Goal: Transaction & Acquisition: Book appointment/travel/reservation

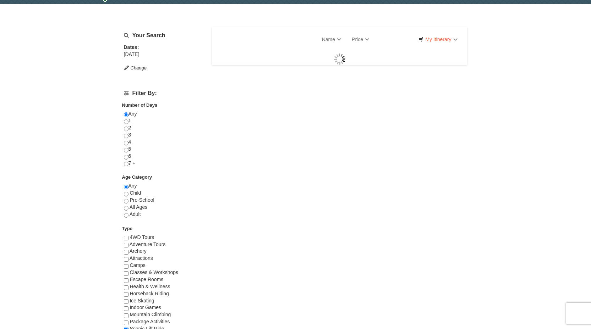
scroll to position [20, 0]
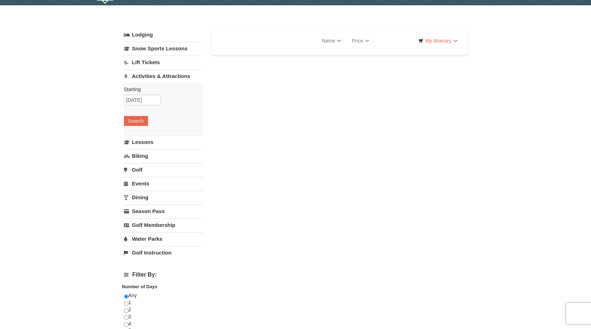
select select "10"
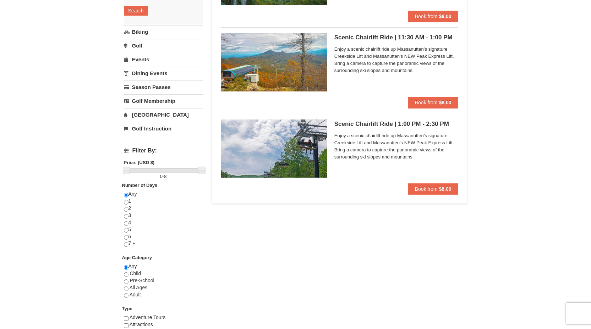
scroll to position [132, 0]
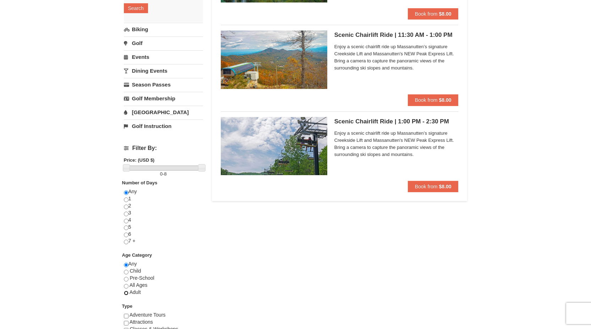
click at [126, 294] on input "radio" at bounding box center [126, 293] width 5 height 5
radio input "true"
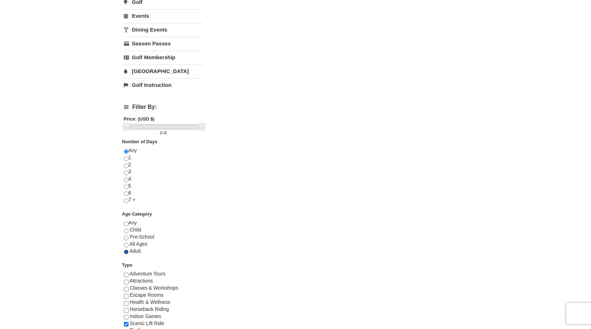
scroll to position [175, 0]
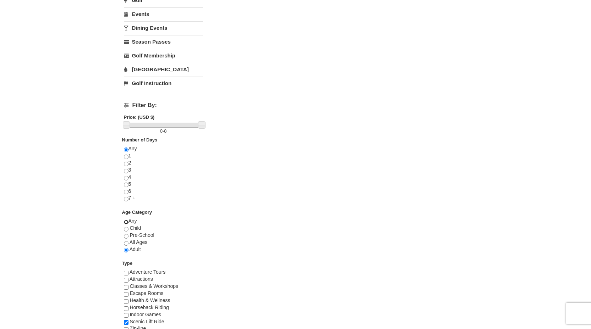
click at [127, 223] on input "radio" at bounding box center [126, 222] width 5 height 5
radio input "true"
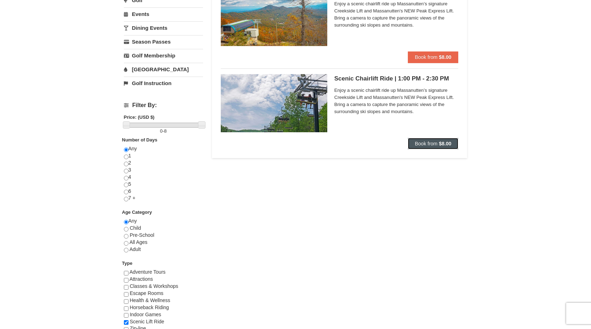
click at [429, 140] on button "Book from $8.00" at bounding box center [433, 143] width 51 height 11
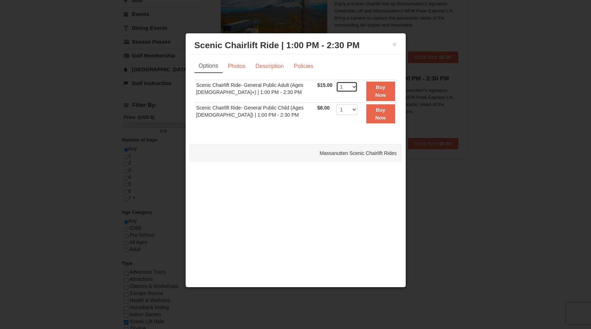
click at [353, 84] on select "1 2 3 4 5 6 7 8 9 10 11 12 13 14 15 16 17 18 19 20 21 22" at bounding box center [346, 87] width 21 height 11
select select "2"
click at [336, 82] on select "1 2 3 4 5 6 7 8 9 10 11 12 13 14 15 16 17 18 19 20 21 22" at bounding box center [346, 87] width 21 height 11
click at [244, 68] on link "Photos" at bounding box center [236, 66] width 27 height 13
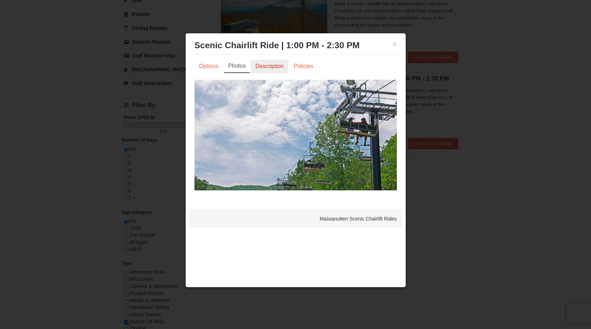
click at [265, 68] on link "Description" at bounding box center [270, 66] width 38 height 13
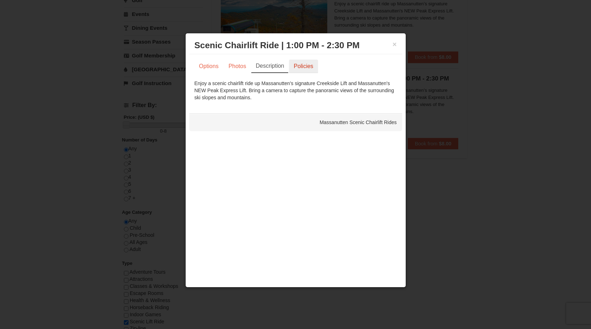
click at [298, 70] on link "Policies" at bounding box center [303, 66] width 29 height 13
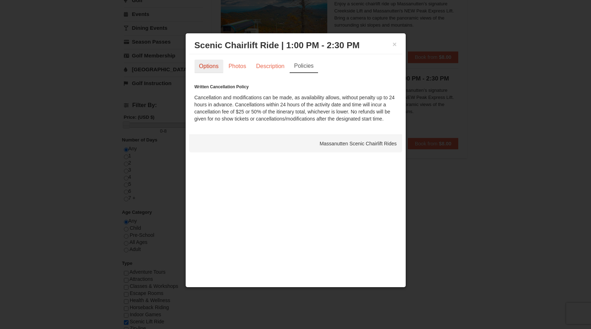
click at [214, 64] on link "Options" at bounding box center [208, 66] width 29 height 13
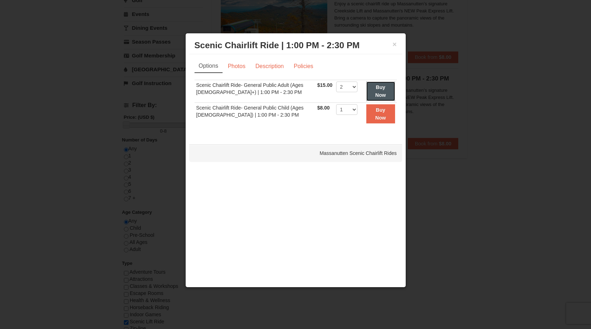
click at [375, 92] on strong "Buy Now" at bounding box center [380, 90] width 11 height 13
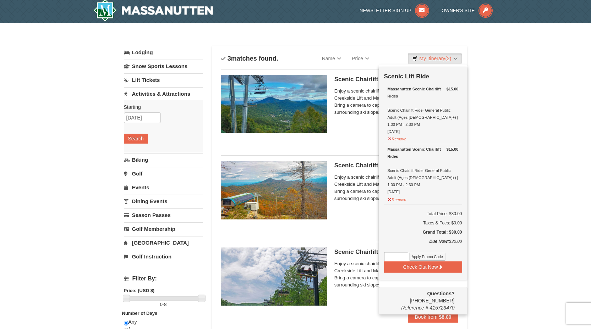
scroll to position [2, 0]
click at [411, 261] on button "Check Out Now" at bounding box center [423, 266] width 78 height 11
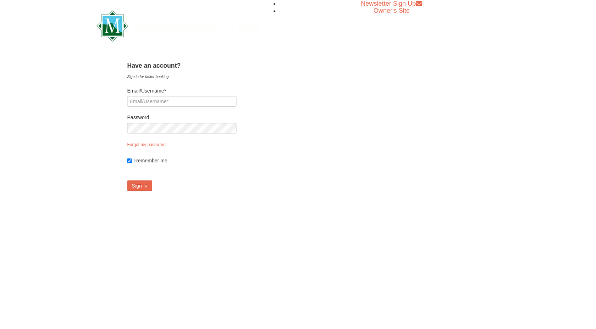
type input "[EMAIL_ADDRESS][DOMAIN_NAME]"
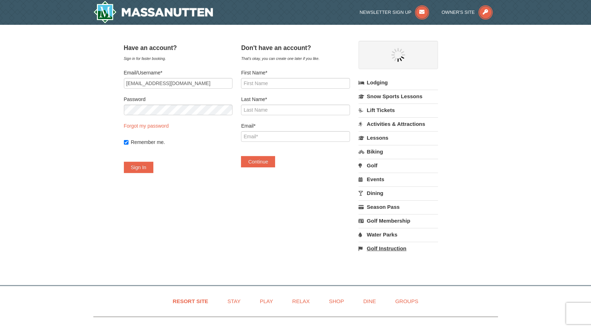
select select "10"
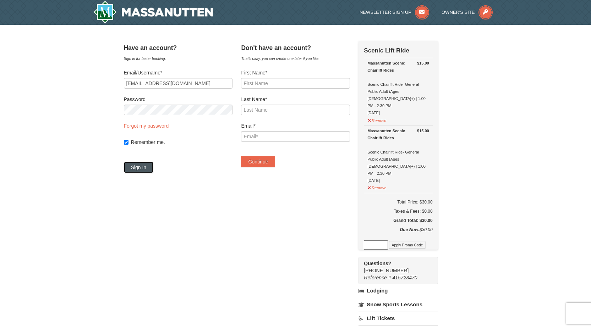
click at [143, 169] on button "Sign In" at bounding box center [139, 167] width 30 height 11
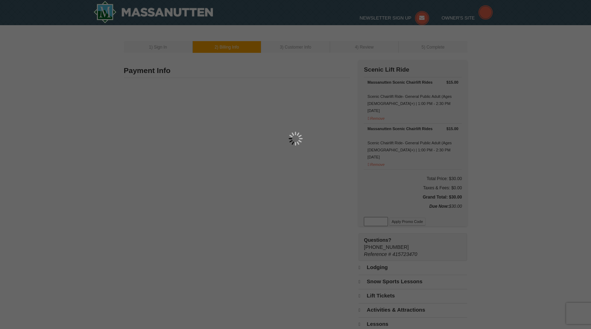
select select "10"
type input "1737 Starlit Sky Ln"
type input "Cary"
type input "27519"
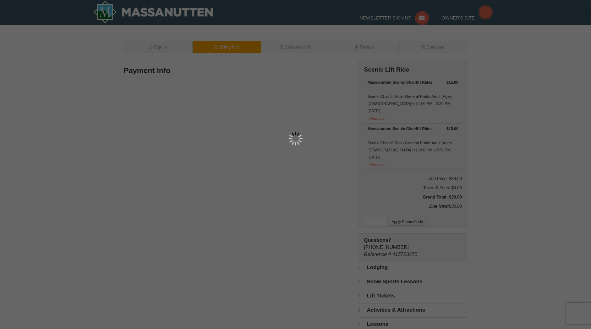
type input "765"
type input "714"
type input "9156"
type input "nktarunam@gmail.com"
select select "NC"
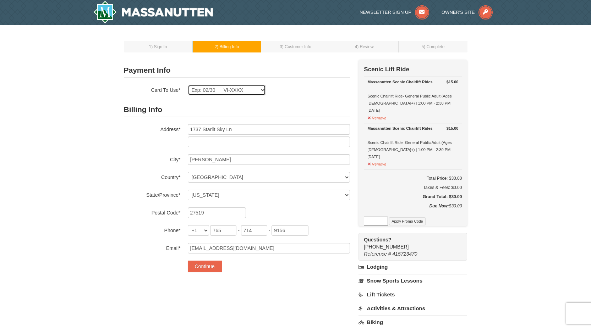
click at [261, 88] on select "Exp: 02/30 VI-XXXX New Card" at bounding box center [227, 90] width 78 height 11
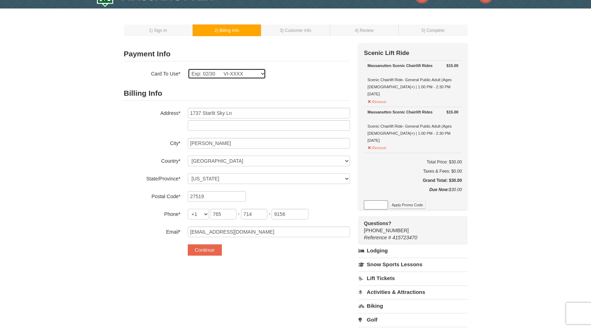
scroll to position [16, 0]
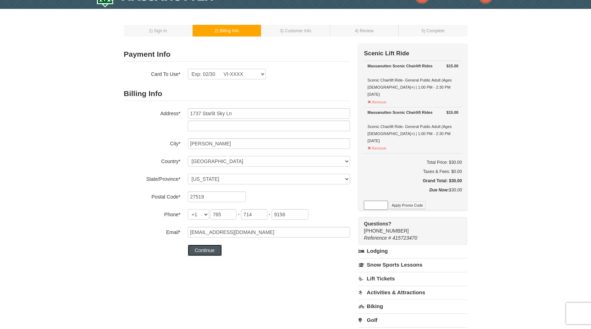
click at [206, 248] on button "Continue" at bounding box center [205, 250] width 34 height 11
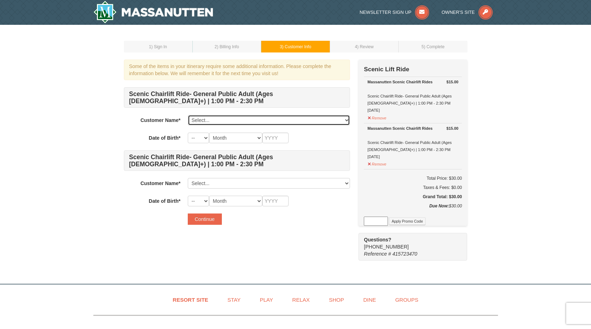
click at [319, 118] on select "Select... Ankit Rai Add New..." at bounding box center [269, 120] width 162 height 11
select select "27754947"
click at [188, 115] on select "Select... Ankit Rai Add New..." at bounding box center [269, 120] width 162 height 11
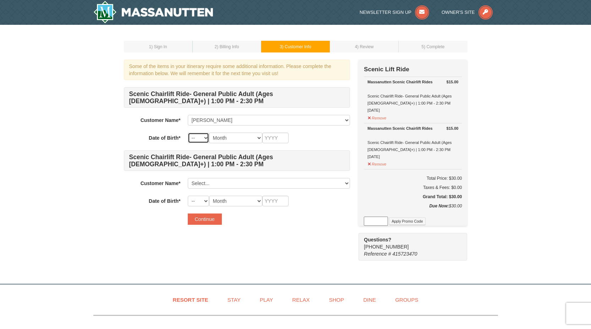
click at [203, 140] on select "-- 01 02 03 04 05 06 07 08 09 10 11 12 13 14 15 16 17 18 19 20 21 22 23 24 25 2…" at bounding box center [198, 138] width 21 height 11
select select "08"
click at [188, 133] on select "-- 01 02 03 04 05 06 07 08 09 10 11 12 13 14 15 16 17 18 19 20 21 22 23 24 25 2…" at bounding box center [198, 138] width 21 height 11
click at [247, 139] on select "Month January February March April May June July August September October Novem…" at bounding box center [235, 138] width 53 height 11
select select "10"
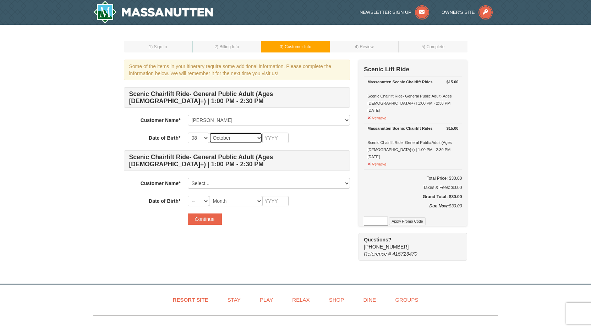
click at [209, 133] on select "Month January February March April May June July August September October Novem…" at bounding box center [235, 138] width 53 height 11
click at [277, 134] on input "text" at bounding box center [275, 138] width 26 height 11
type input "1994"
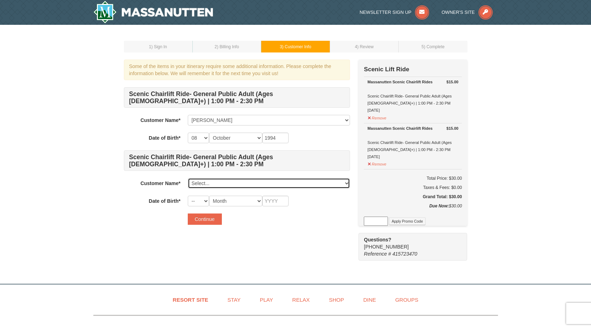
click at [250, 186] on select "Select... Ankit Rai Add New..." at bounding box center [269, 183] width 162 height 11
click select "Select... Ankit Rai Add New..." at bounding box center [269, 183] width 162 height 11
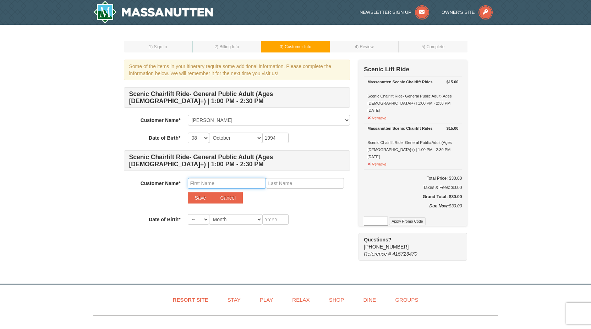
click at [230, 178] on input "text" at bounding box center [227, 183] width 78 height 11
type input "Swati"
type input "Pradhan"
click at [198, 199] on button "Save" at bounding box center [201, 197] width 26 height 11
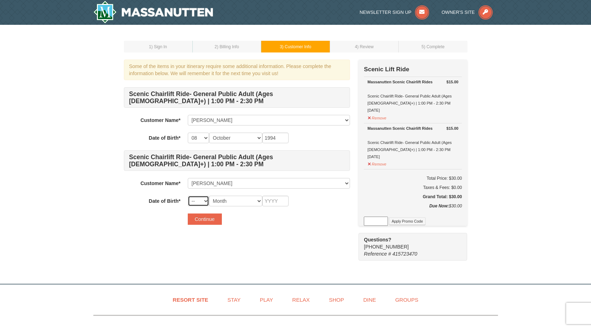
click at [196, 203] on select "-- 01 02 03 04 05 06 07 08 09 10 11 12 13 14 15 16 17 18 19 20 21 22 23 24 25 2…" at bounding box center [198, 201] width 21 height 11
select select "14"
click at [188, 196] on select "-- 01 02 03 04 05 06 07 08 09 10 11 12 13 14 15 16 17 18 19 20 21 22 23 24 25 2…" at bounding box center [198, 201] width 21 height 11
click at [239, 204] on select "Month January February March April May June July August September October Novem…" at bounding box center [235, 201] width 53 height 11
select select "02"
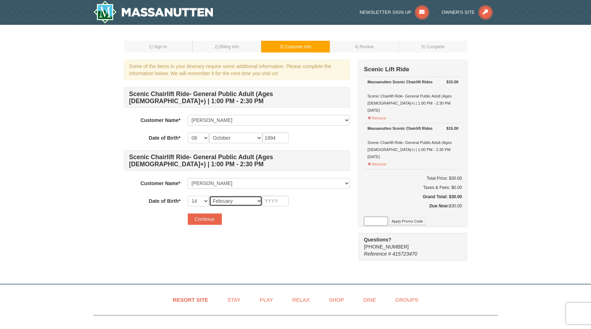
click at [209, 196] on select "Month January February March April May June July August September October Novem…" at bounding box center [235, 201] width 53 height 11
click at [265, 202] on input "text" at bounding box center [275, 201] width 26 height 11
type input "1996"
click at [258, 235] on div "Some of the items in your itinerary require some additional information. Please…" at bounding box center [295, 160] width 343 height 201
click at [215, 222] on button "Continue" at bounding box center [205, 219] width 34 height 11
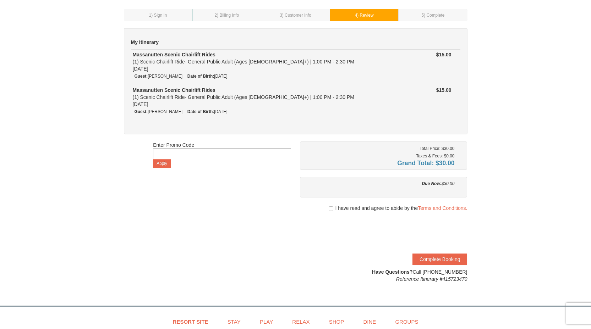
scroll to position [32, 0]
click at [332, 209] on input "checkbox" at bounding box center [331, 209] width 5 height 6
checkbox input "true"
click at [424, 209] on link "Terms and Conditions." at bounding box center [442, 208] width 49 height 6
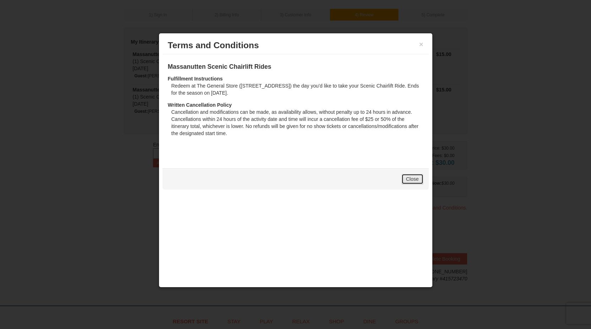
click at [411, 178] on link "Close" at bounding box center [412, 179] width 22 height 11
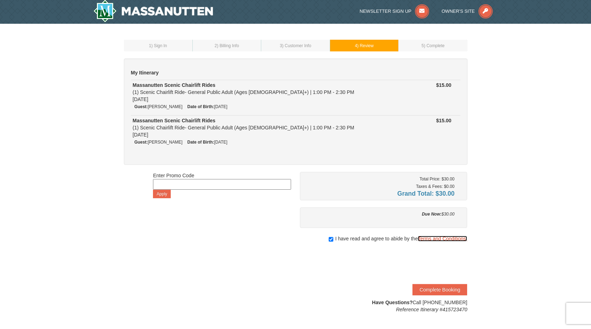
scroll to position [0, 0]
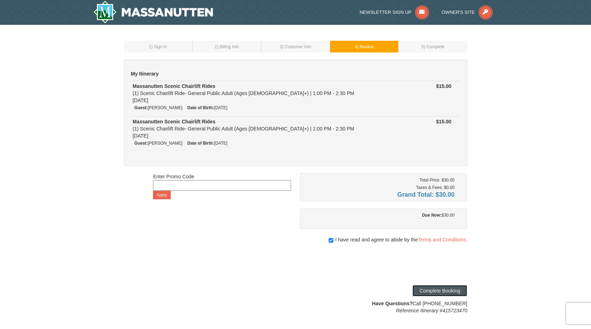
click at [427, 286] on button "Complete Booking" at bounding box center [439, 290] width 55 height 11
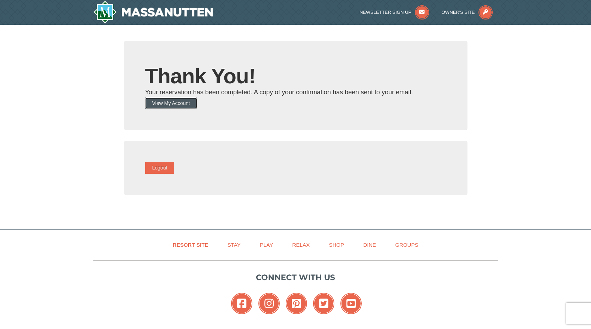
click at [185, 103] on button "View My Account" at bounding box center [171, 103] width 52 height 11
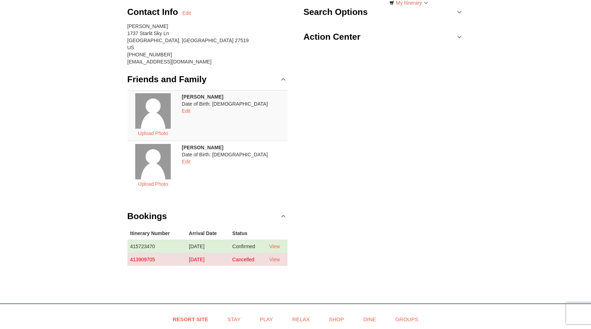
scroll to position [69, 0]
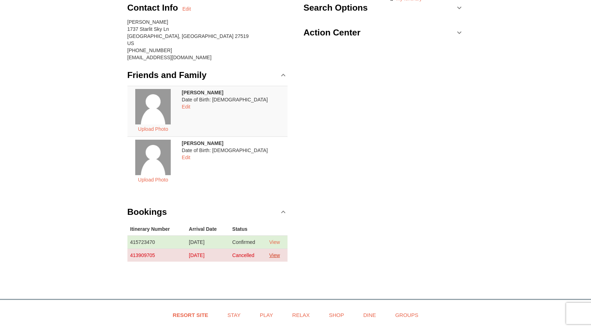
click at [280, 255] on link "View" at bounding box center [274, 256] width 11 height 6
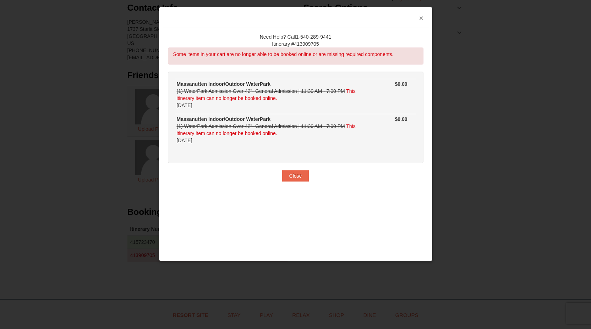
click at [421, 17] on button "×" at bounding box center [421, 18] width 4 height 7
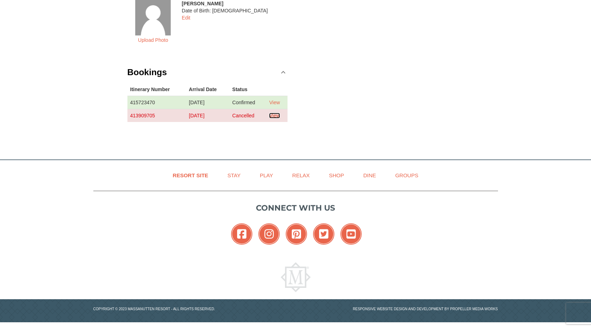
scroll to position [0, 0]
